Goal: Information Seeking & Learning: Learn about a topic

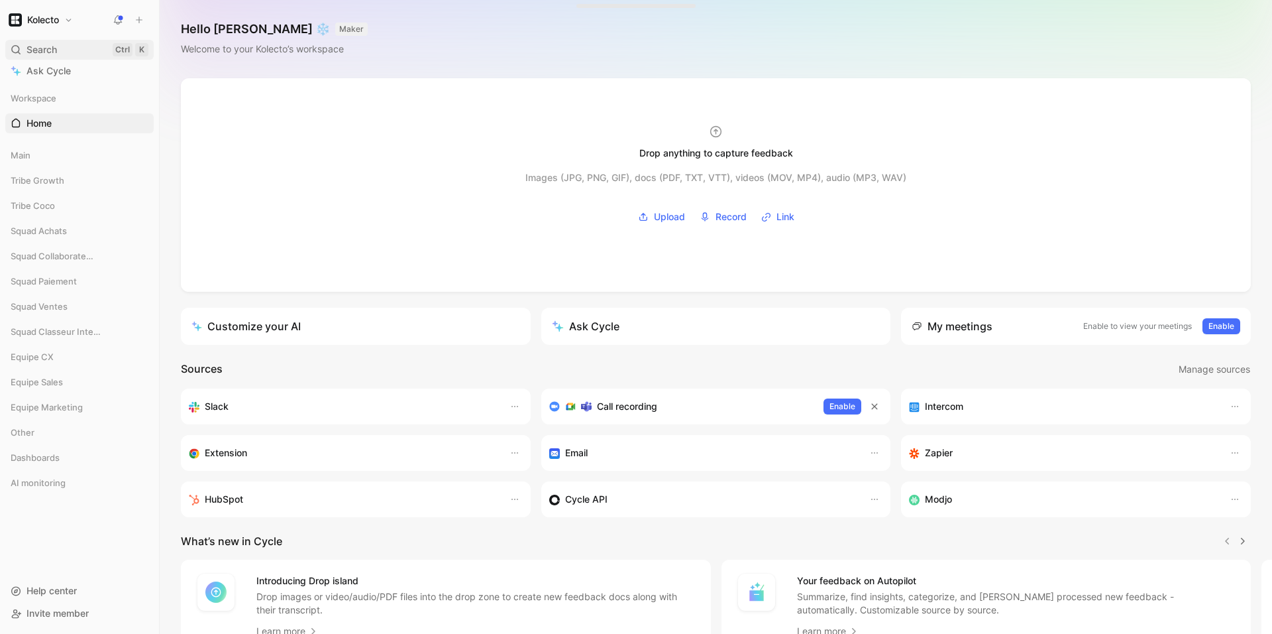
click at [41, 41] on div "Search Ctrl K" at bounding box center [79, 50] width 148 height 20
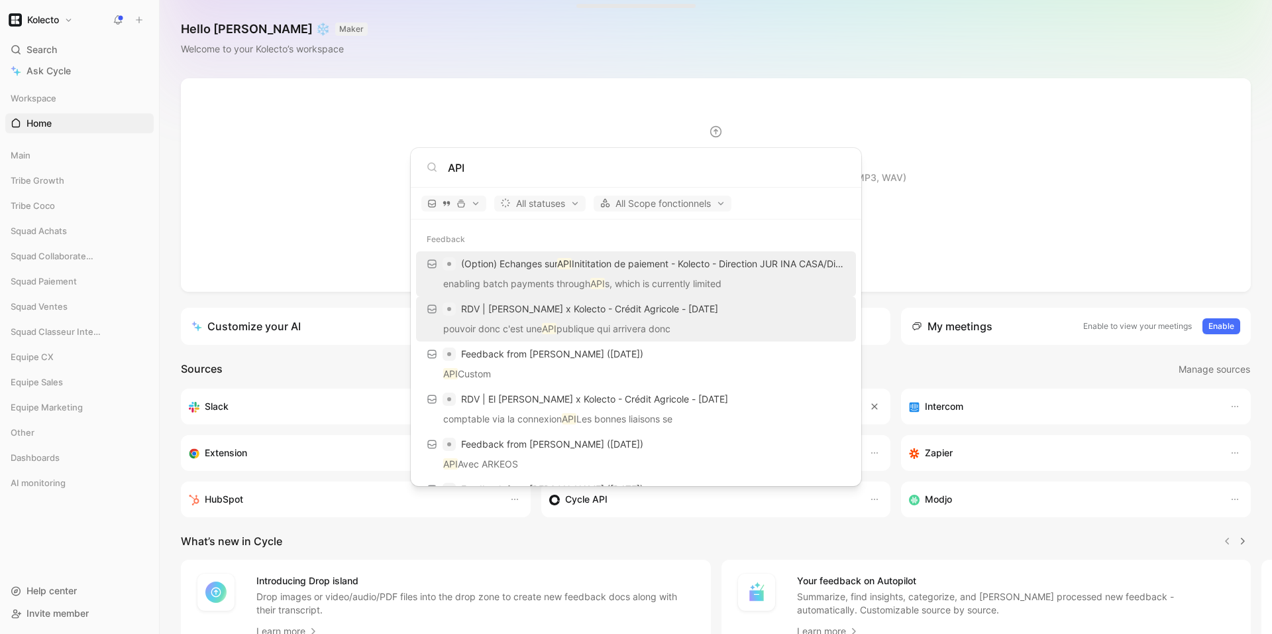
type input "API"
click at [699, 317] on div "RDV | [PERSON_NAME] x Kolecto - Crédit Agricole - [DATE]" at bounding box center [636, 309] width 432 height 24
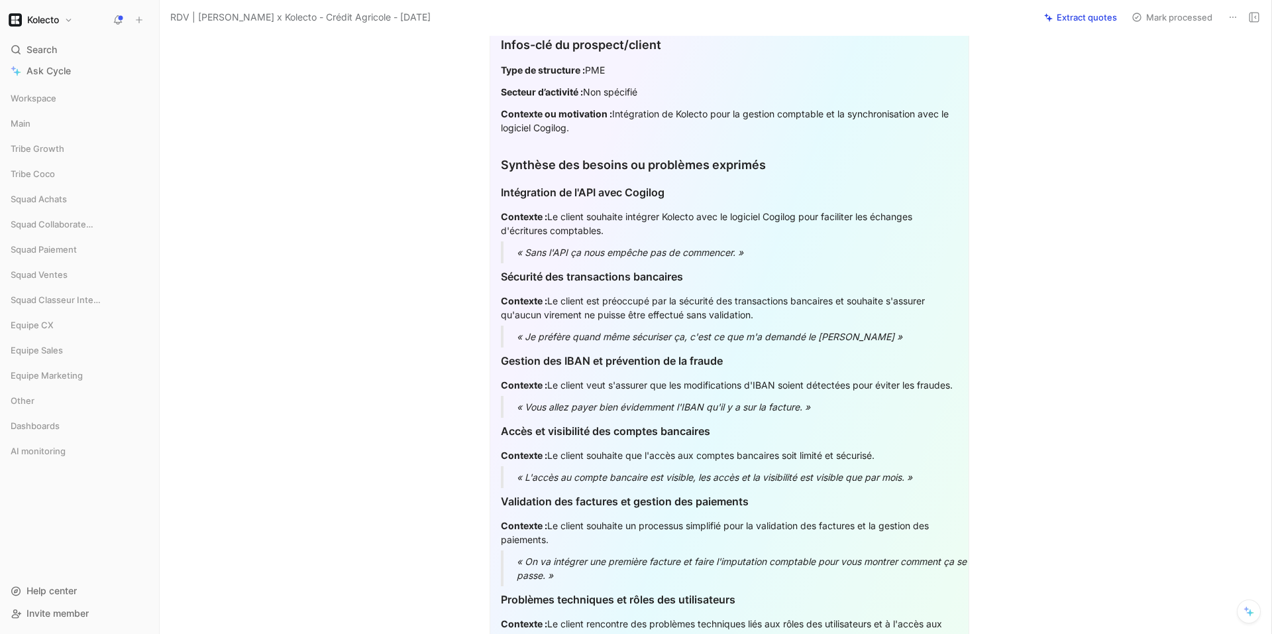
scroll to position [477, 0]
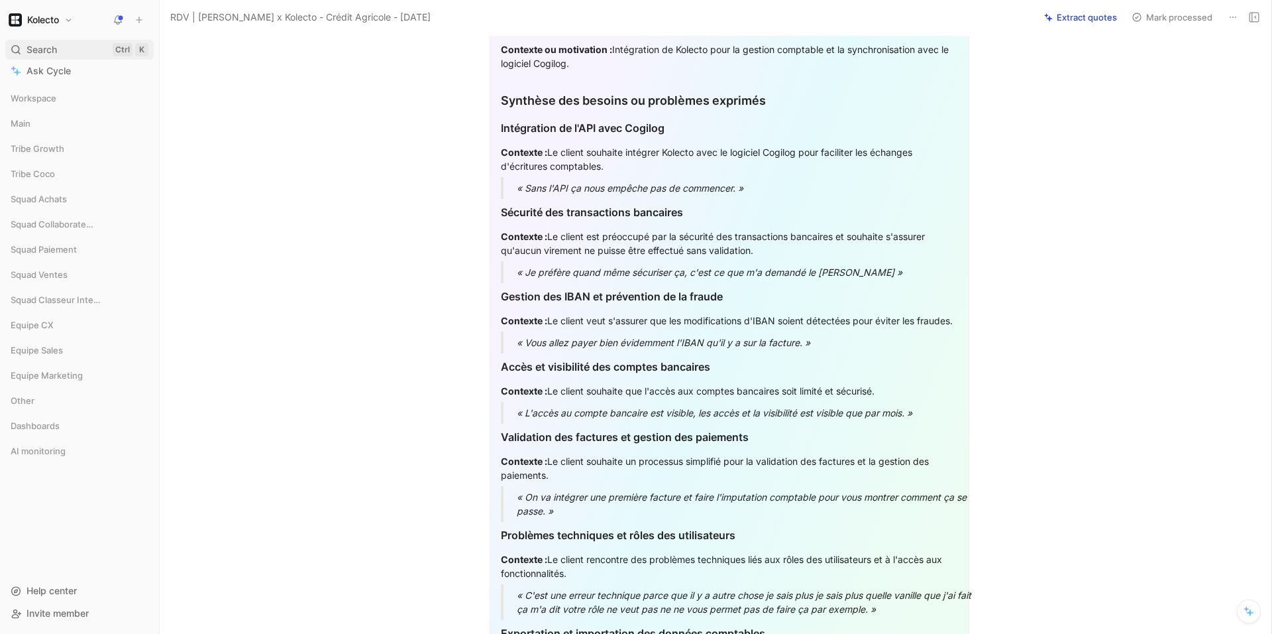
click at [35, 50] on span "Search" at bounding box center [42, 50] width 30 height 16
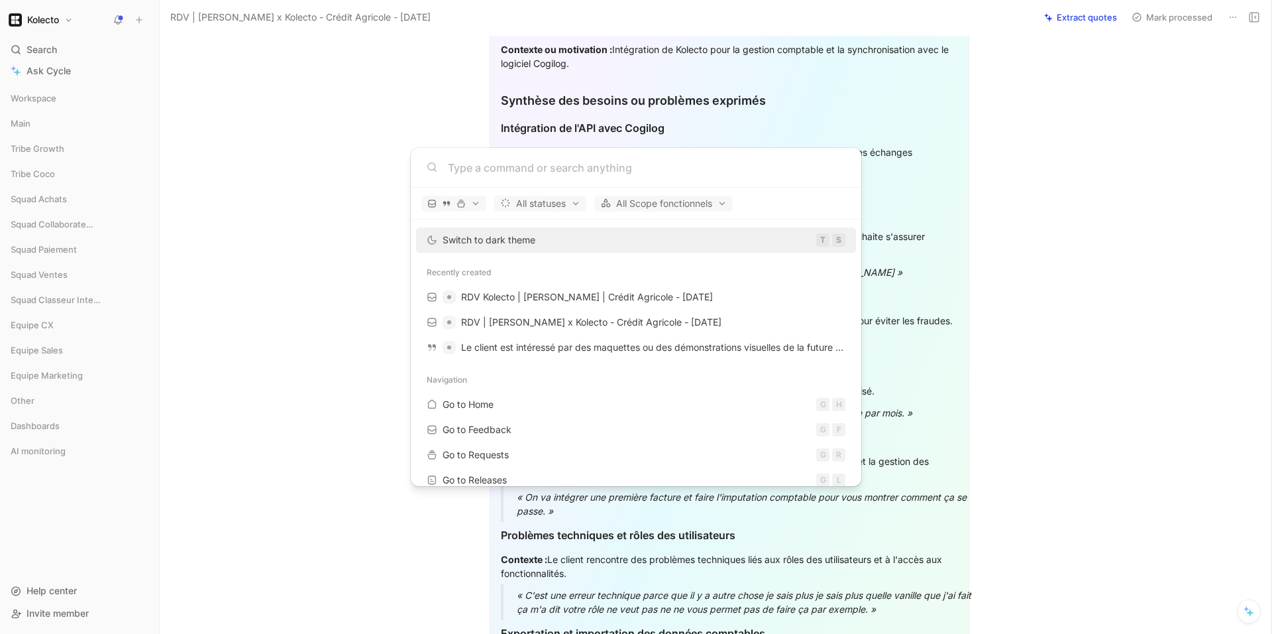
click at [1154, 292] on body "Kolecto Search Ctrl K Ask Cycle Workspace Main Tribe Growth Tribe Coco Squad Ac…" at bounding box center [636, 317] width 1272 height 634
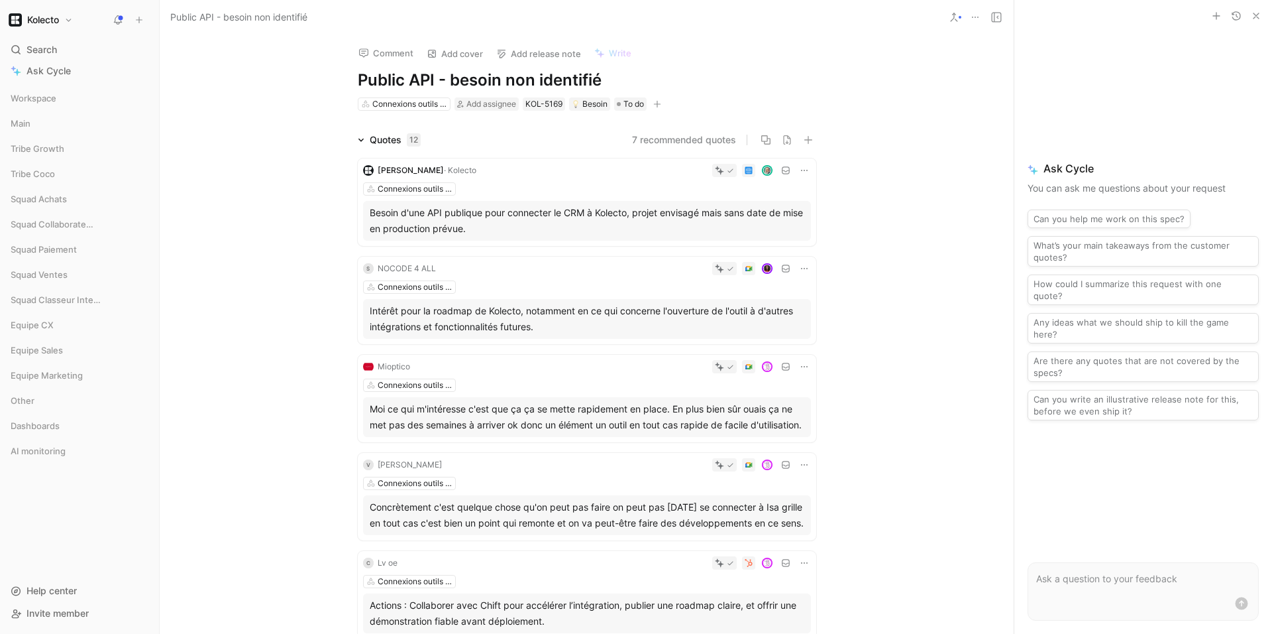
click at [524, 194] on div "Connexions outils externes" at bounding box center [587, 188] width 448 height 13
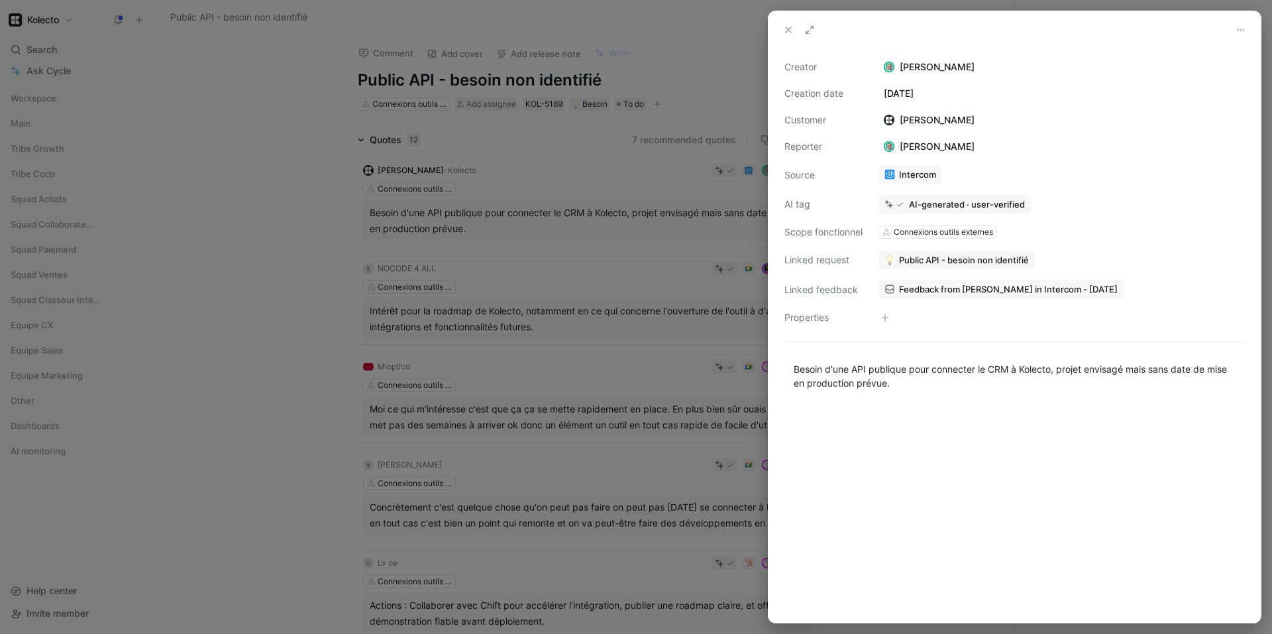
click at [255, 279] on div at bounding box center [636, 317] width 1272 height 634
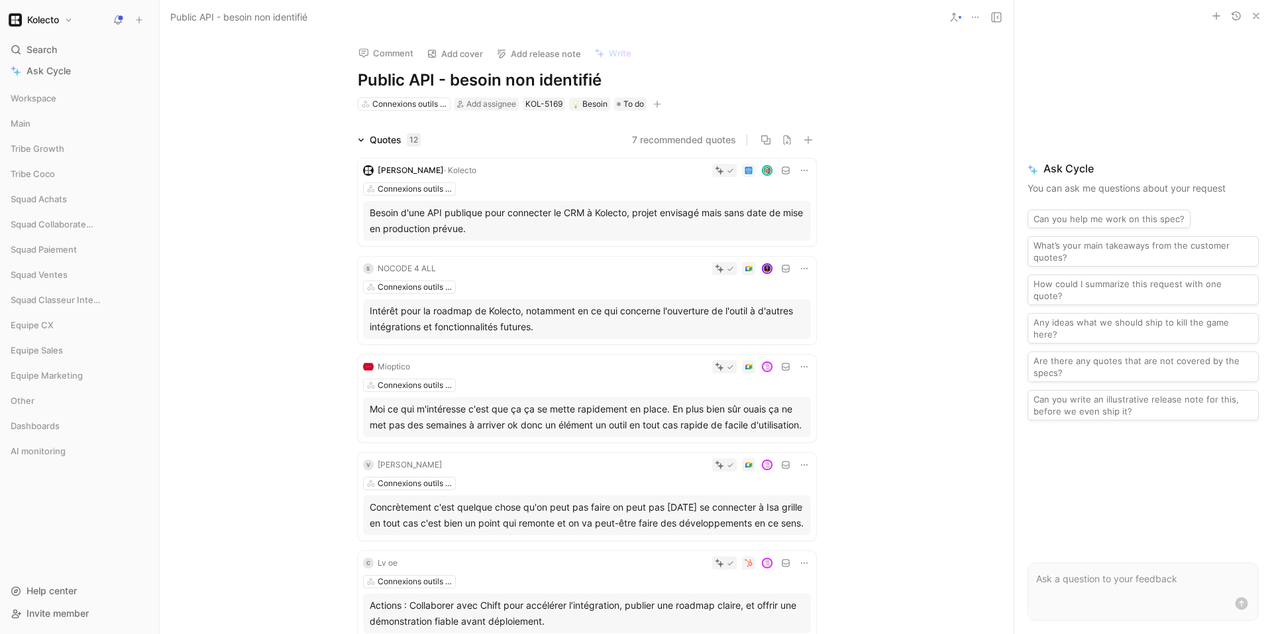
click at [569, 319] on div "Intérêt pour la roadmap de Kolecto, notamment en ce qui concerne l'ouverture de…" at bounding box center [587, 319] width 435 height 32
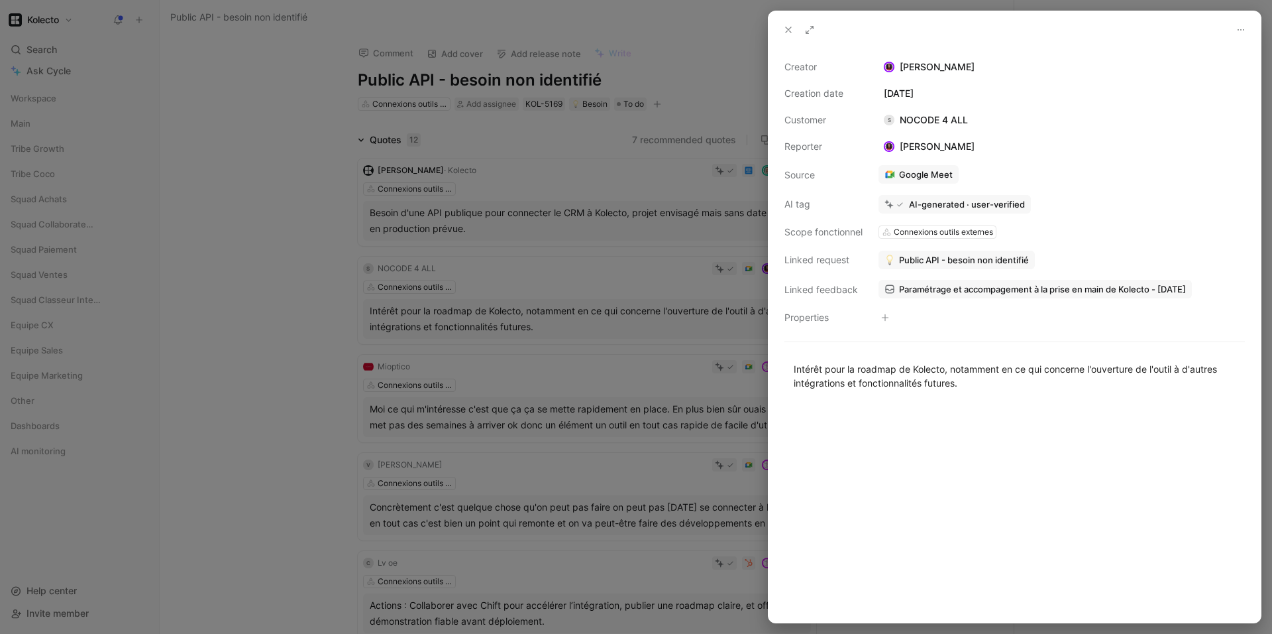
click at [313, 207] on div at bounding box center [636, 317] width 1272 height 634
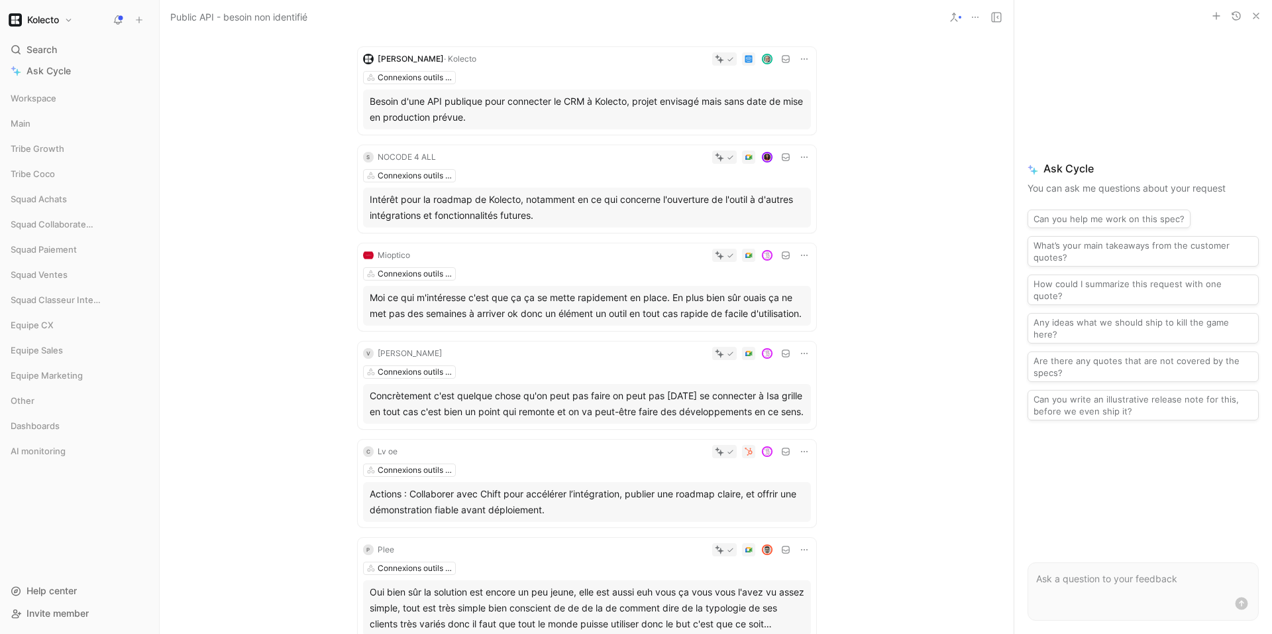
scroll to position [159, 0]
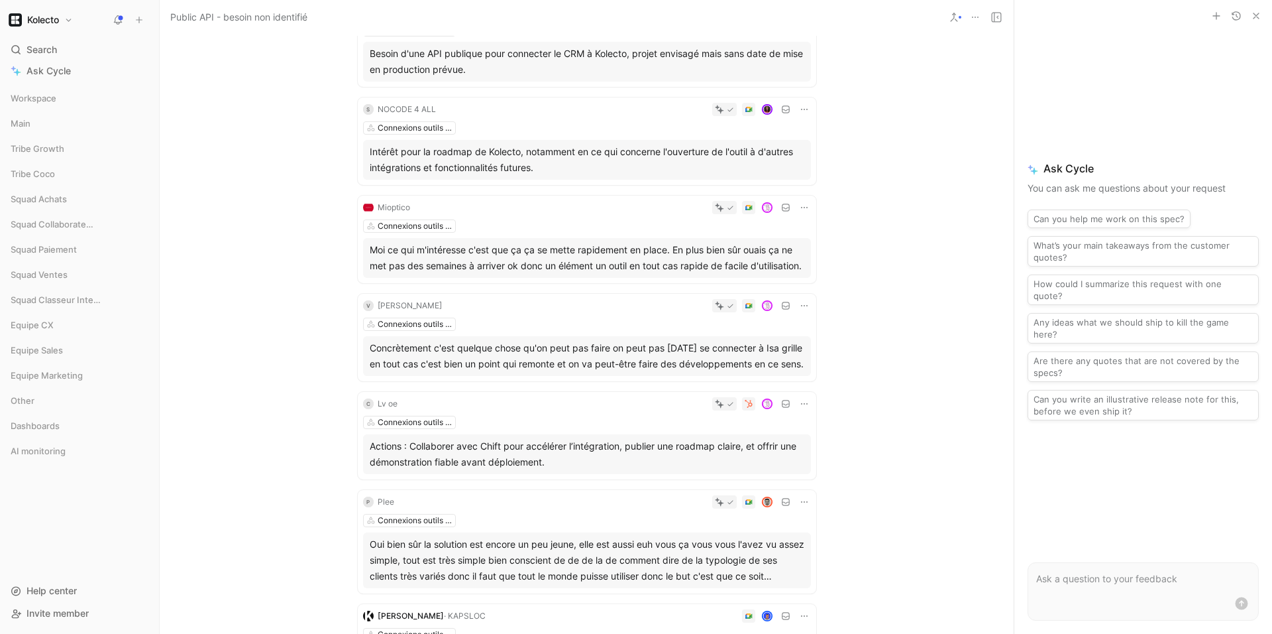
click at [559, 268] on div "Moi ce qui m'intéresse c'est que ça ça se mette rapidement en place. En plus bi…" at bounding box center [587, 258] width 435 height 32
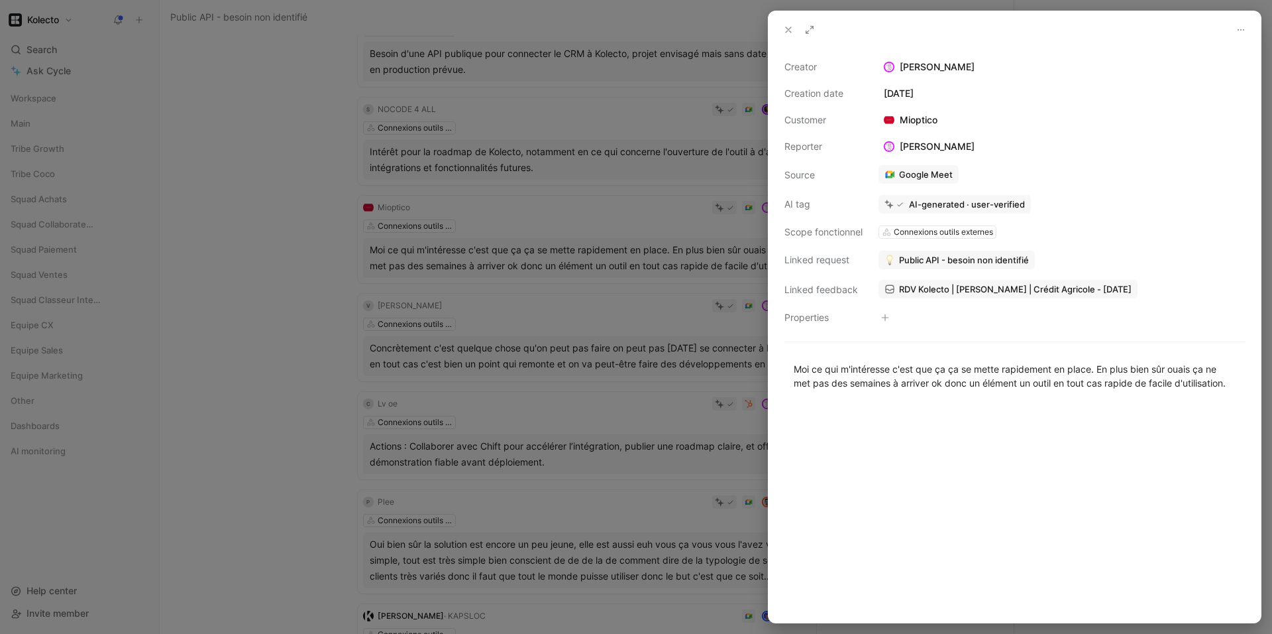
click at [291, 181] on div at bounding box center [636, 317] width 1272 height 634
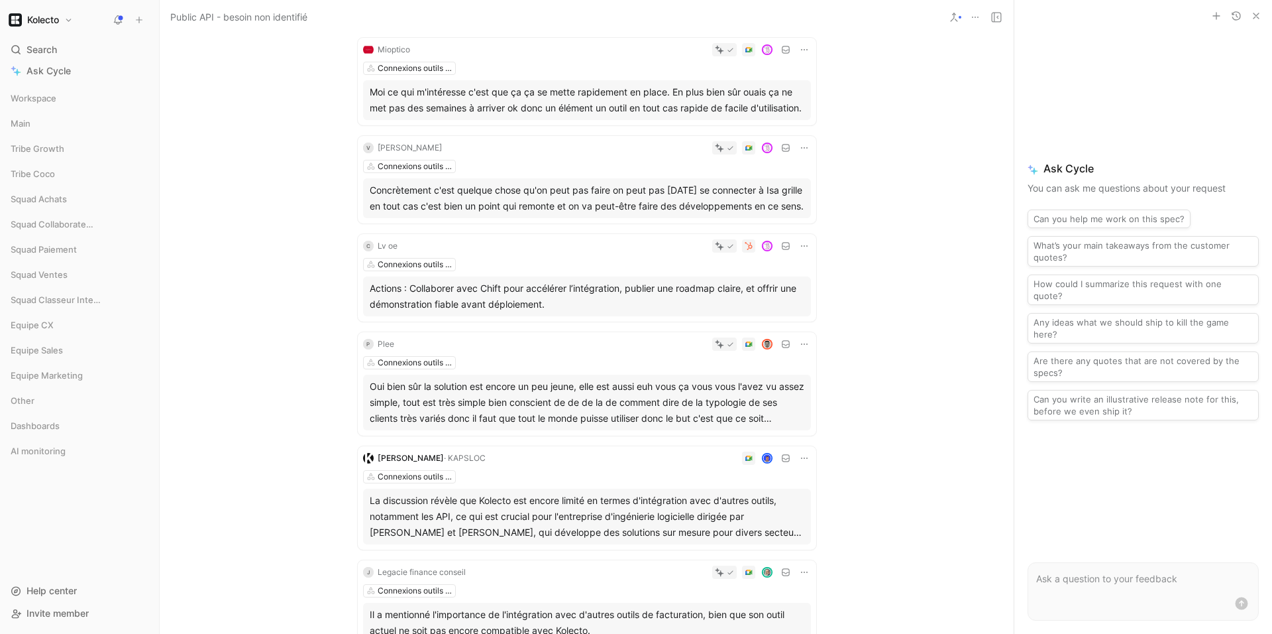
scroll to position [318, 0]
click at [563, 213] on div "Concrètement c'est quelque chose qu'on peut pas faire on peut pas aujourd'hui s…" at bounding box center [587, 197] width 435 height 32
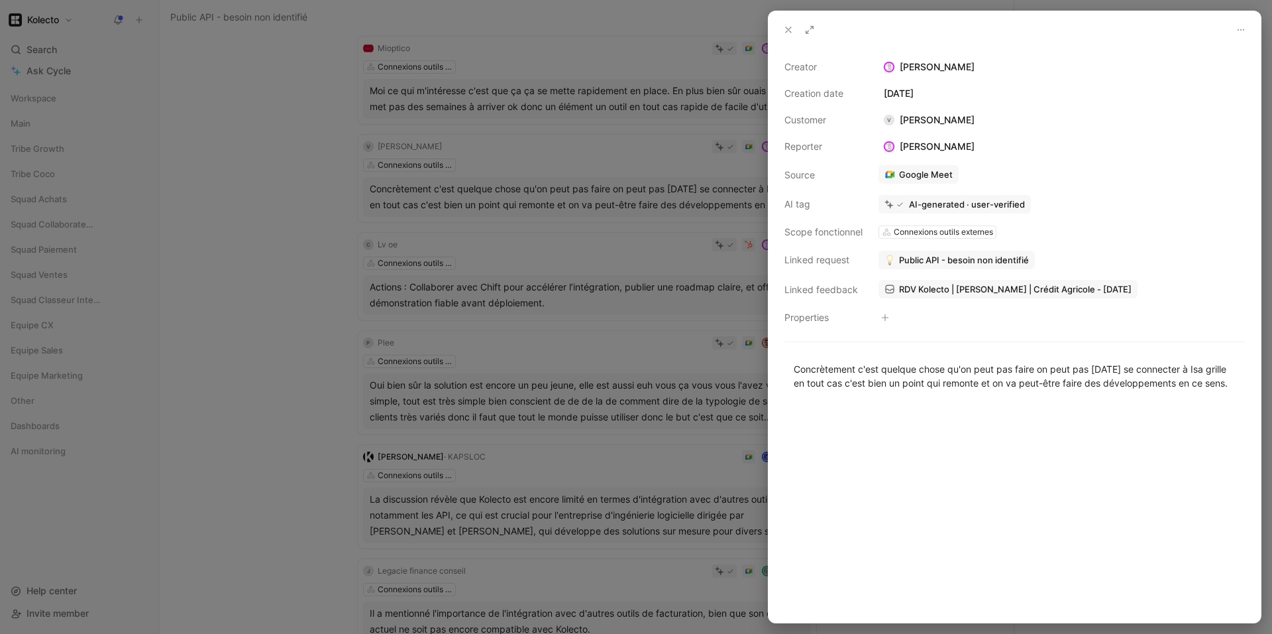
click at [295, 176] on div at bounding box center [636, 317] width 1272 height 634
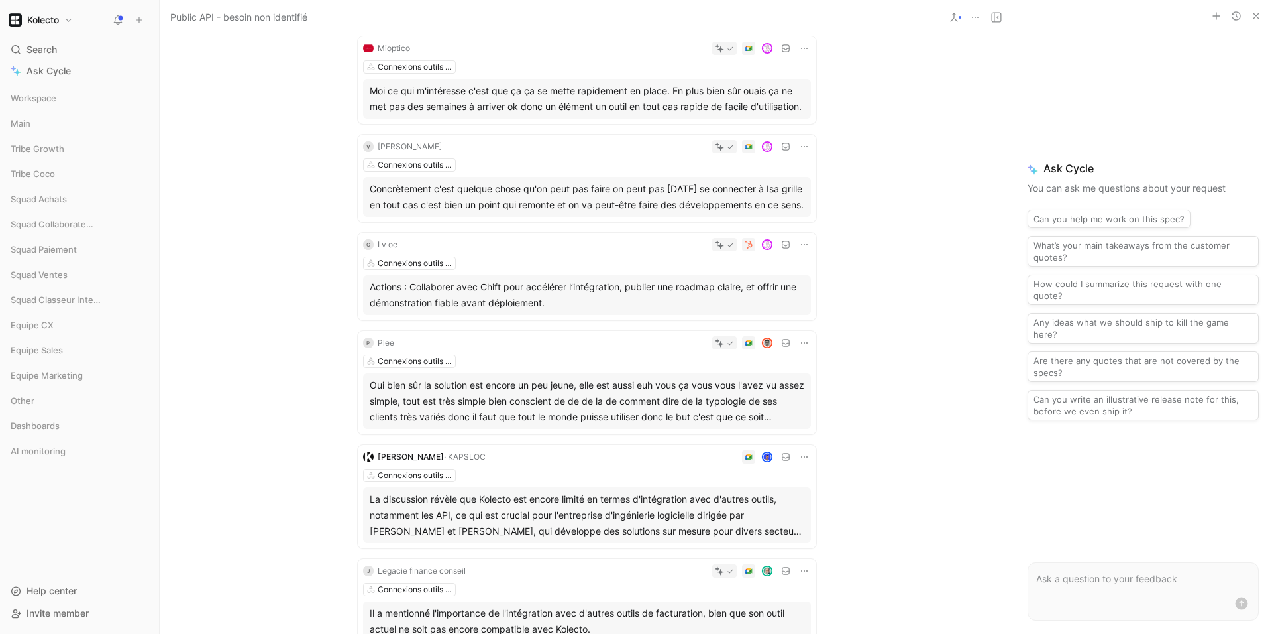
click at [585, 311] on div "Actions : Collaborer avec Chift pour accélérer l’intégration, publier une roadm…" at bounding box center [587, 295] width 435 height 32
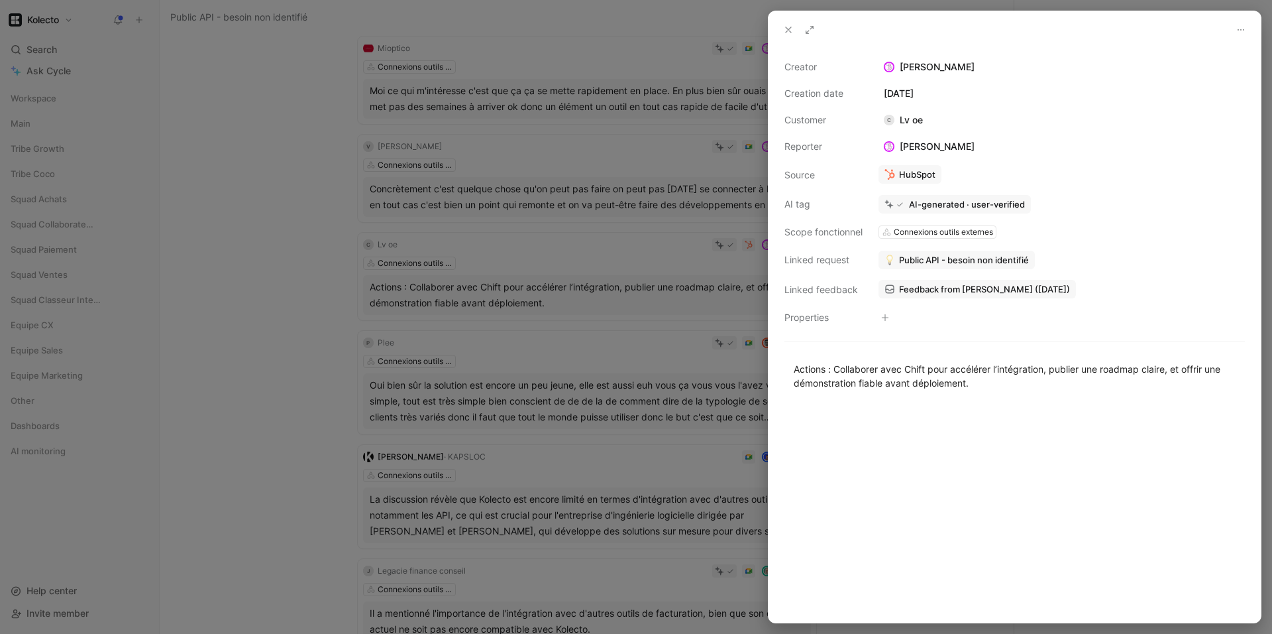
click at [242, 239] on div at bounding box center [636, 317] width 1272 height 634
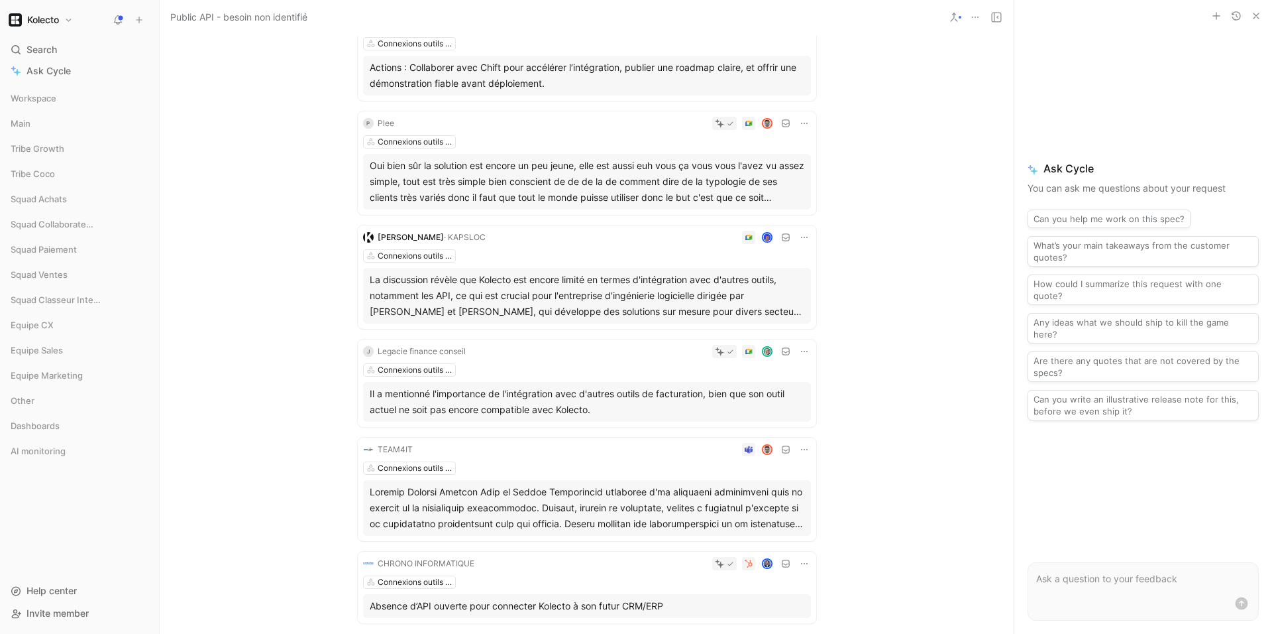
scroll to position [557, 0]
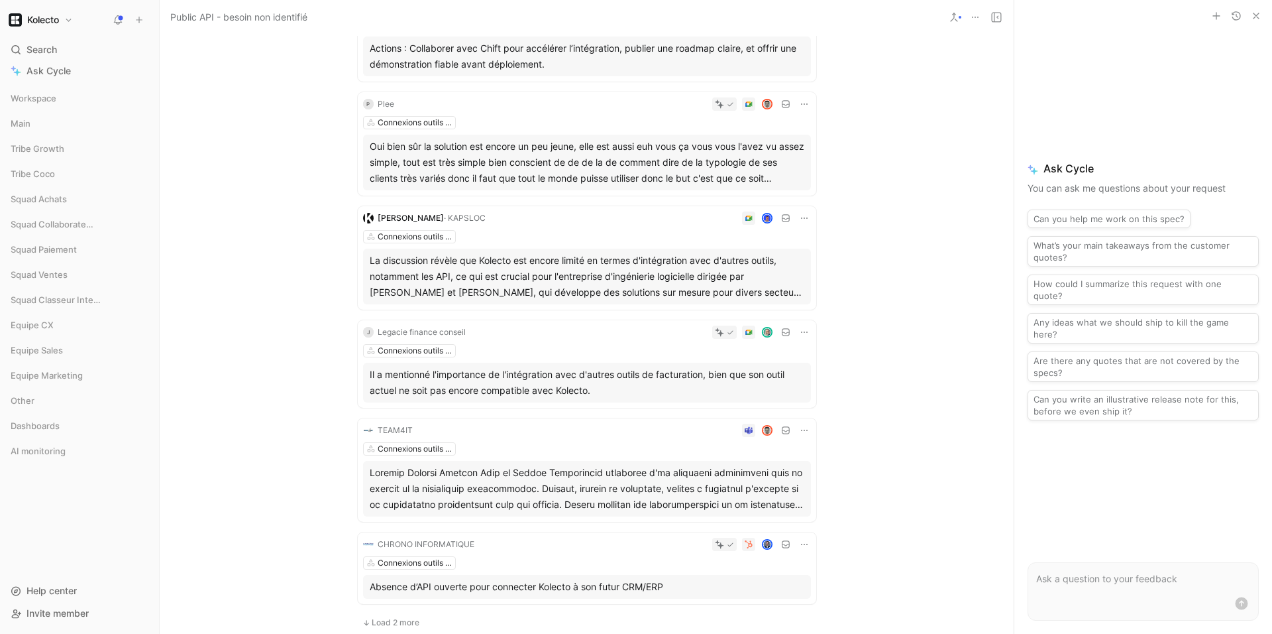
click at [531, 186] on div "Oui bien sûr la solution est encore un peu jeune, elle est aussi euh vous ça vo…" at bounding box center [587, 162] width 435 height 48
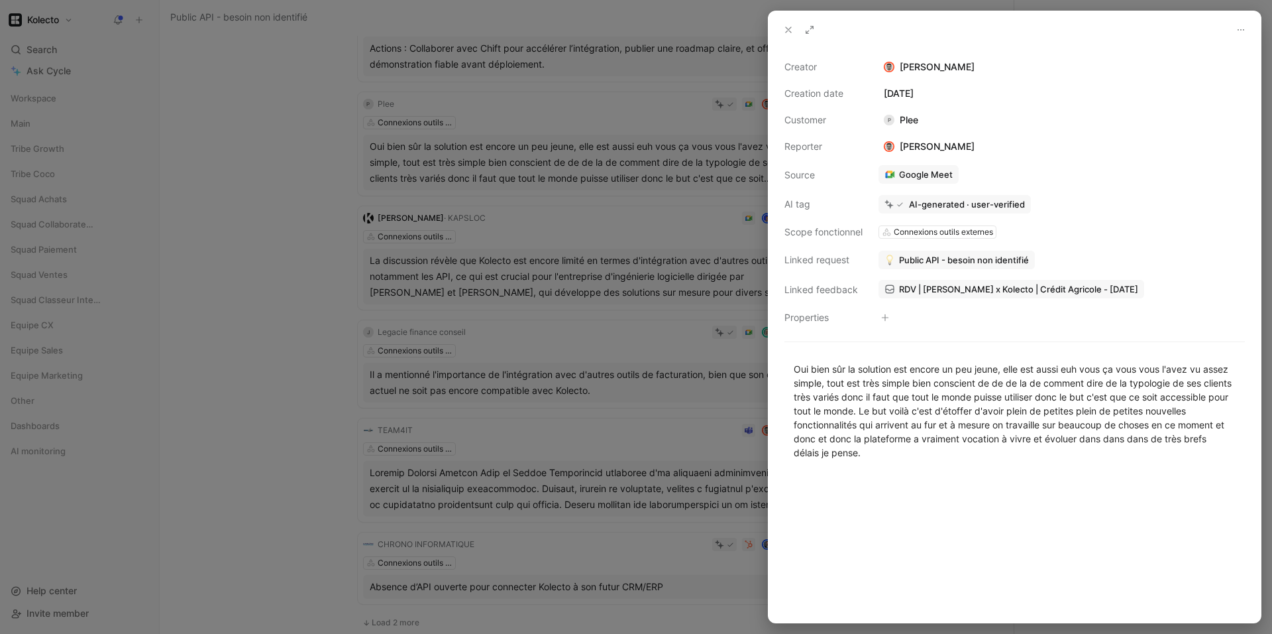
click at [319, 183] on div at bounding box center [636, 317] width 1272 height 634
